Goal: Transaction & Acquisition: Purchase product/service

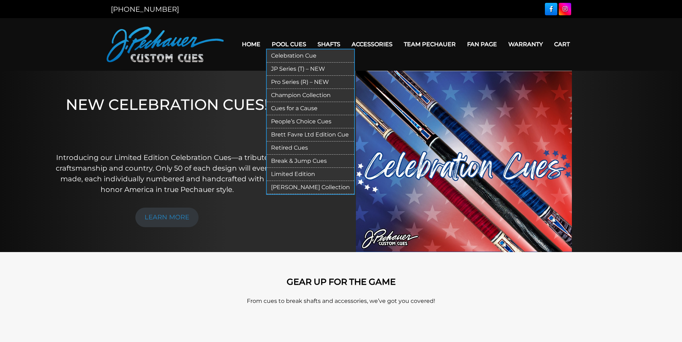
click at [286, 84] on link "Pro Series (R) – NEW" at bounding box center [310, 82] width 87 height 13
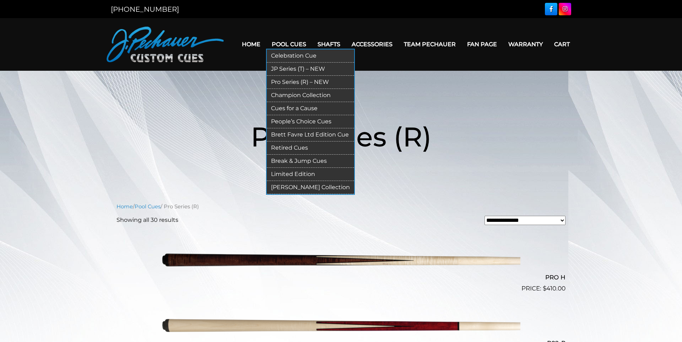
click at [288, 70] on link "JP Series (T) – NEW" at bounding box center [310, 68] width 87 height 13
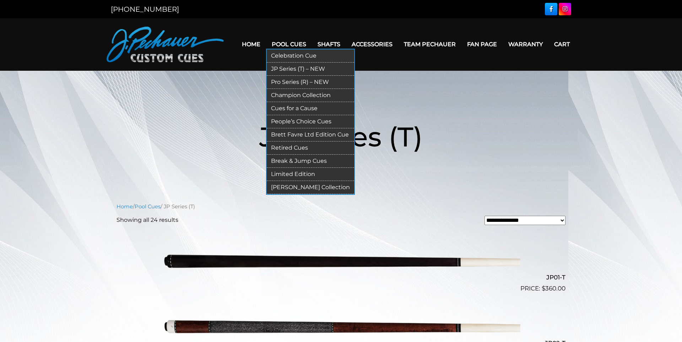
click at [292, 85] on link "Pro Series (R) – NEW" at bounding box center [310, 82] width 87 height 13
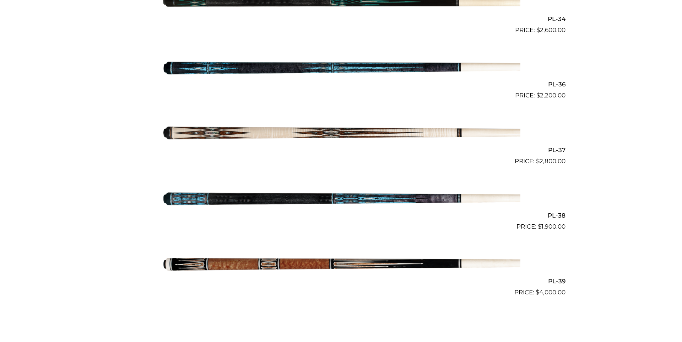
scroll to position [1903, 0]
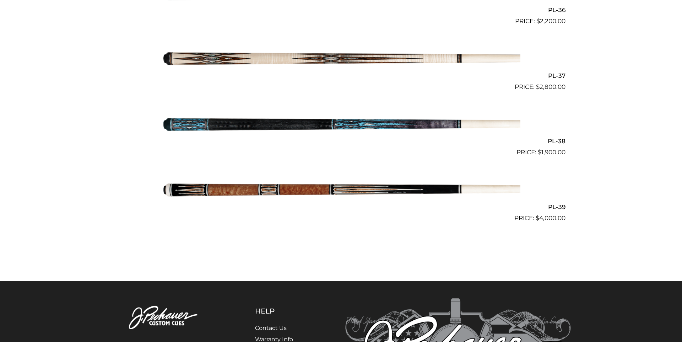
drag, startPoint x: 608, startPoint y: 208, endPoint x: 617, endPoint y: 212, distance: 9.8
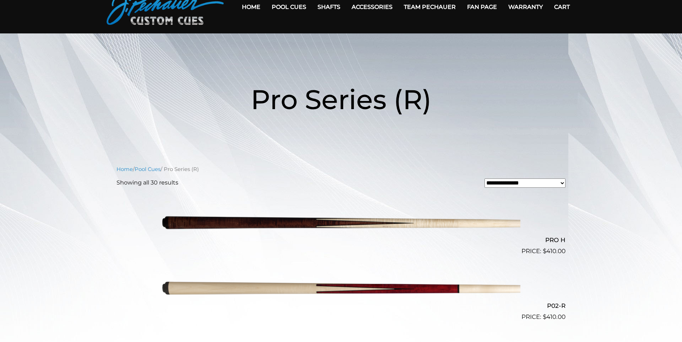
scroll to position [0, 0]
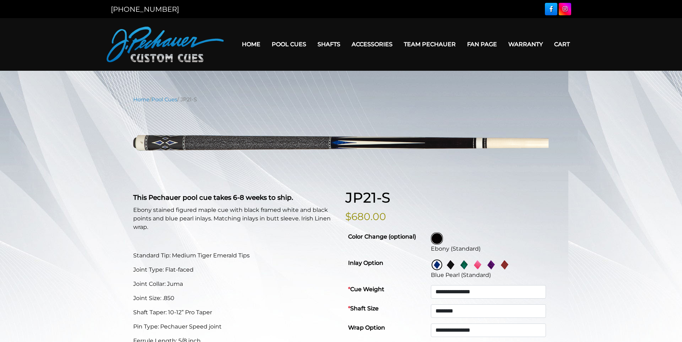
select select "********"
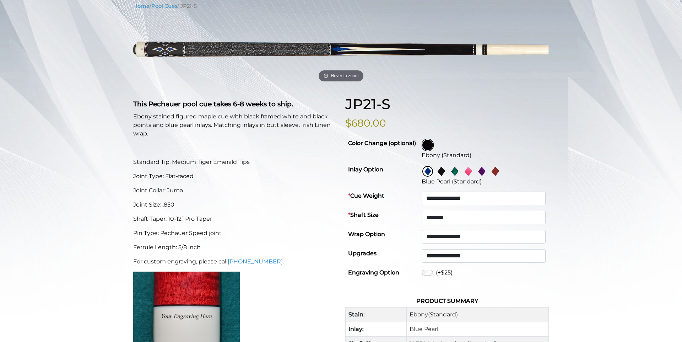
scroll to position [81, 0]
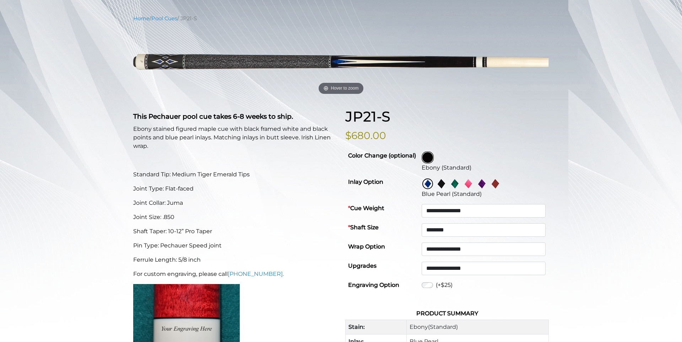
click at [441, 185] on img at bounding box center [441, 183] width 11 height 11
click at [468, 184] on img at bounding box center [468, 183] width 11 height 11
click at [484, 184] on img at bounding box center [481, 183] width 11 height 11
click at [496, 184] on img at bounding box center [495, 183] width 11 height 11
click at [429, 185] on img at bounding box center [427, 183] width 11 height 11
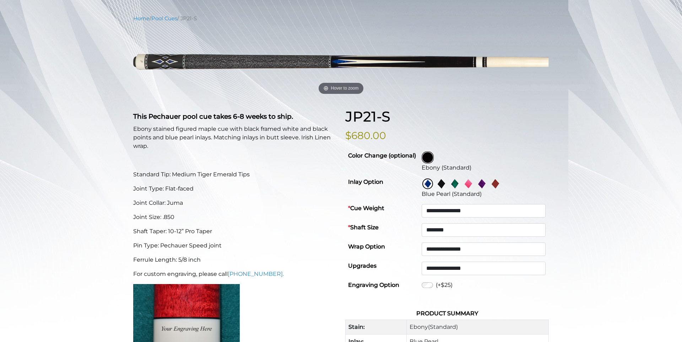
click at [443, 184] on img at bounding box center [441, 183] width 11 height 11
click at [457, 183] on img at bounding box center [454, 183] width 11 height 11
click at [469, 183] on img at bounding box center [468, 183] width 11 height 11
click at [483, 184] on img at bounding box center [481, 183] width 11 height 11
click at [497, 183] on img at bounding box center [495, 183] width 11 height 11
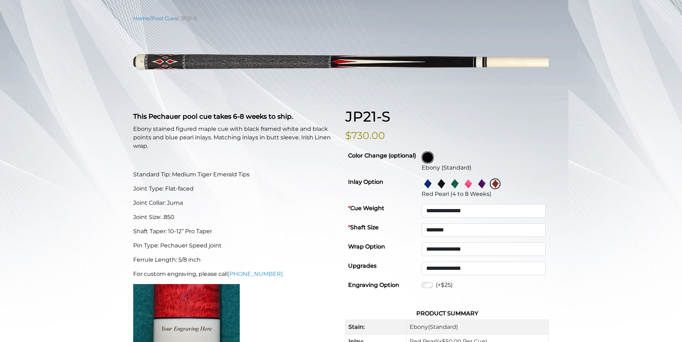
click at [430, 183] on img at bounding box center [427, 183] width 11 height 11
click at [467, 184] on img at bounding box center [468, 183] width 11 height 11
click at [454, 184] on img at bounding box center [454, 183] width 11 height 11
